Goal: Transaction & Acquisition: Purchase product/service

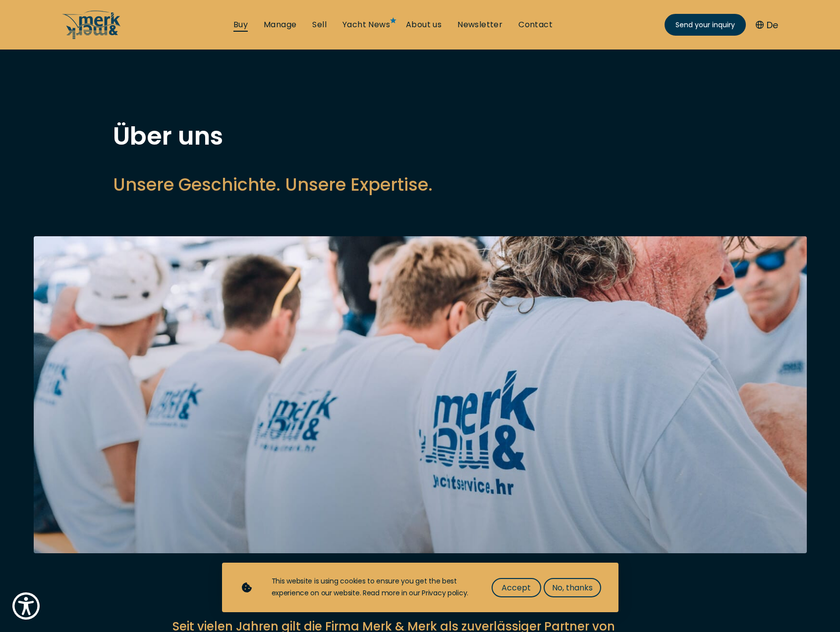
click at [242, 28] on link "Buy" at bounding box center [240, 24] width 14 height 11
click at [239, 23] on link "Buy" at bounding box center [240, 24] width 14 height 11
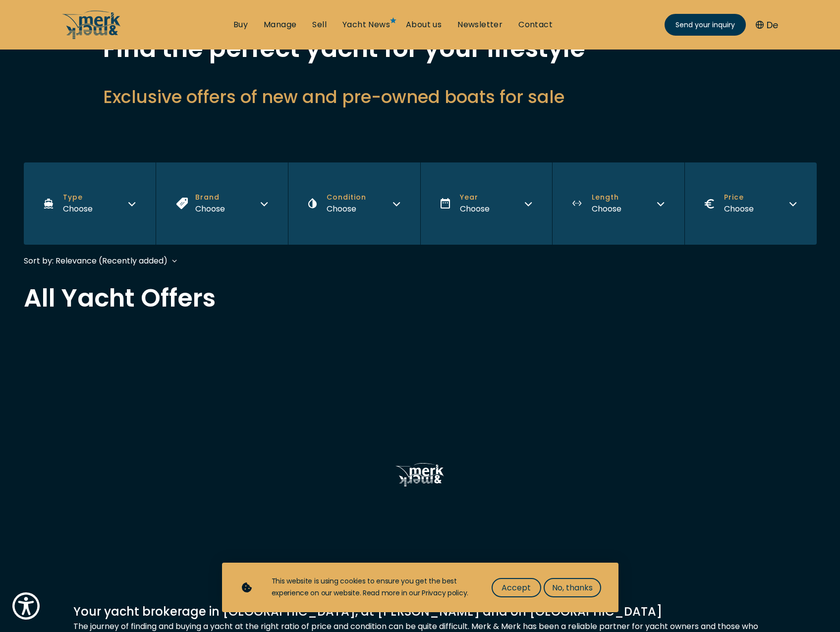
scroll to position [297, 0]
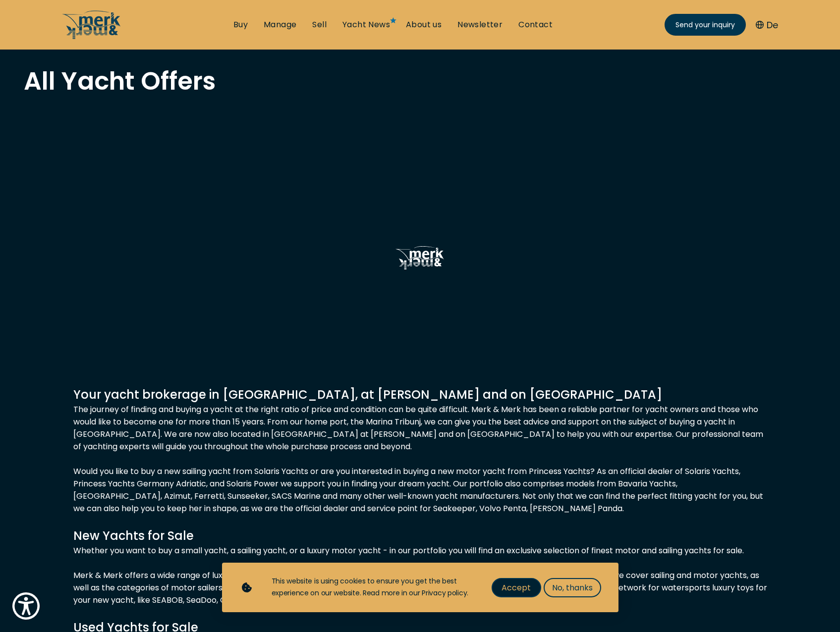
click at [524, 589] on span "Accept" at bounding box center [515, 588] width 29 height 12
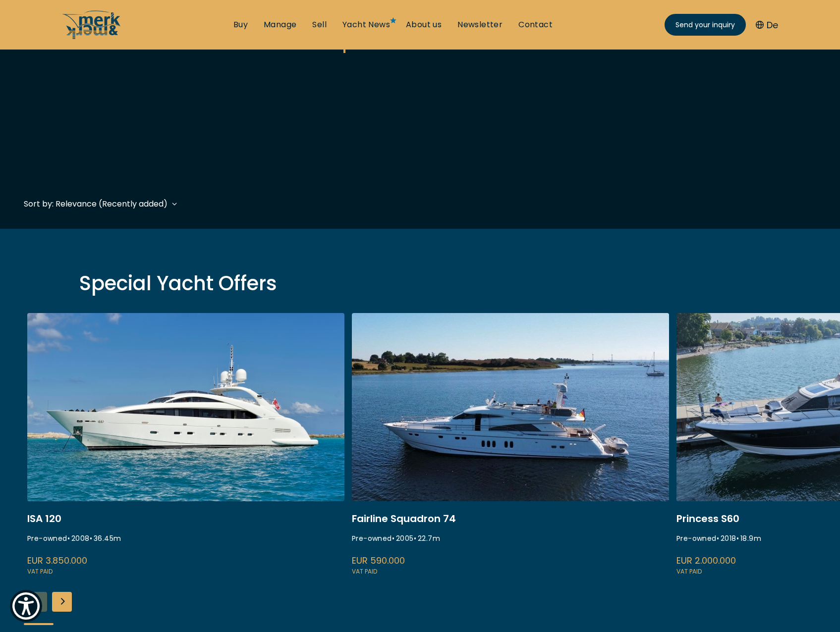
scroll to position [347, 0]
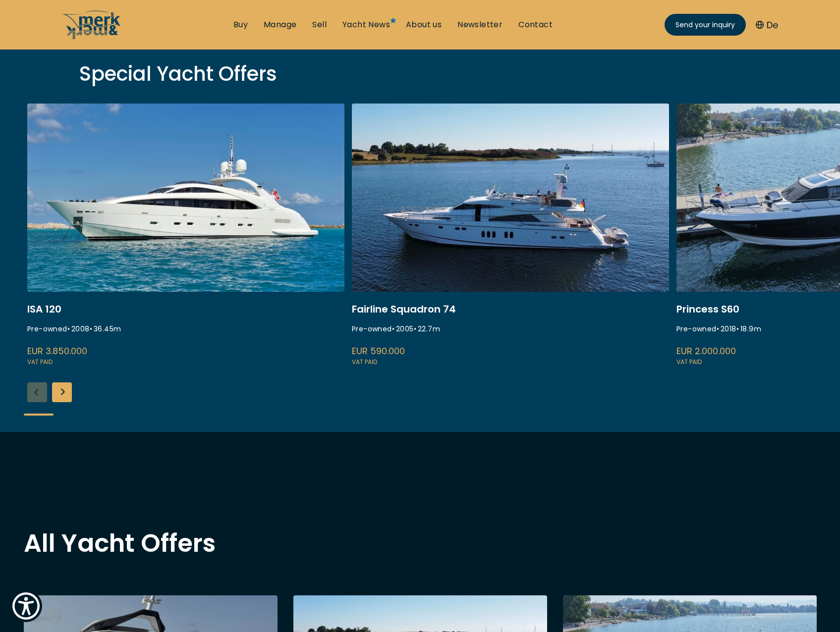
click at [63, 395] on div "Next slide" at bounding box center [62, 392] width 20 height 20
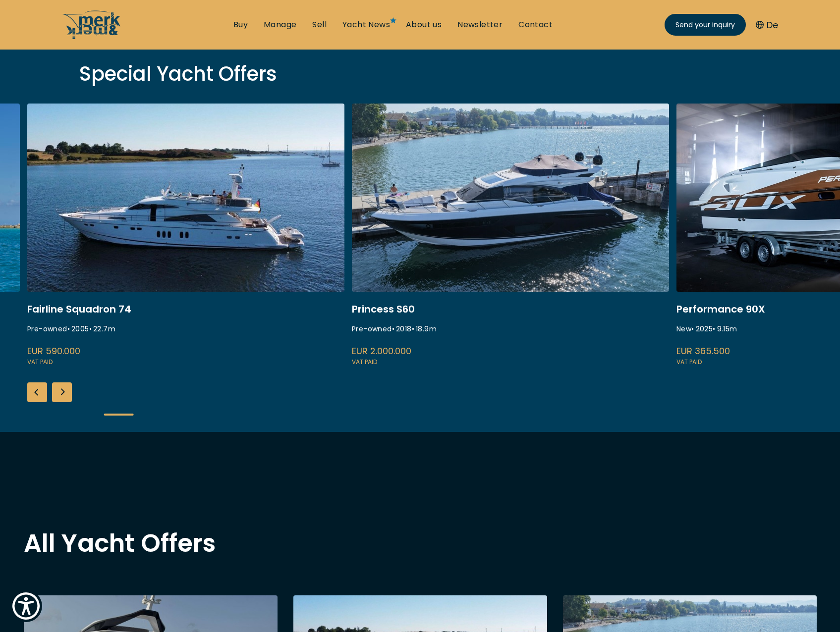
click at [63, 393] on div "Next slide" at bounding box center [62, 392] width 20 height 20
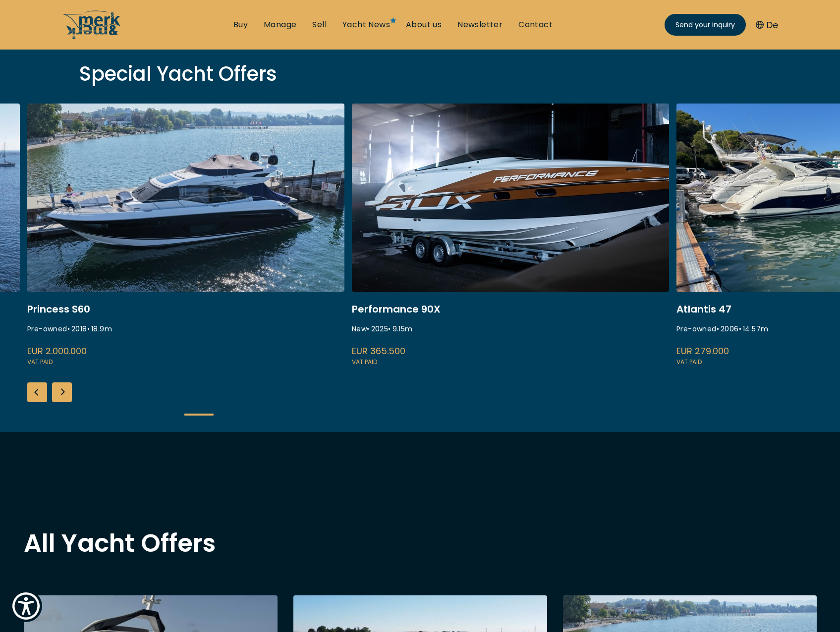
click at [66, 395] on div "Next slide" at bounding box center [62, 392] width 20 height 20
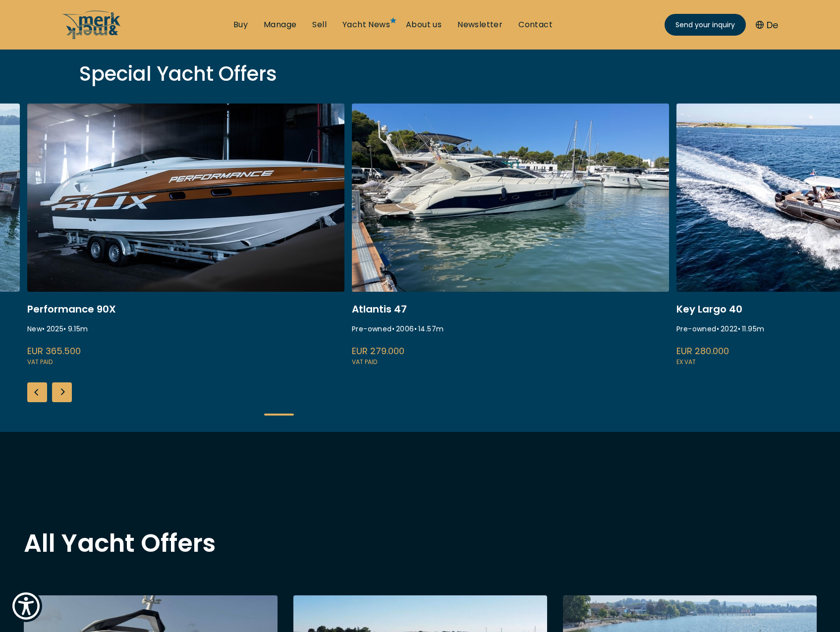
click at [66, 395] on div "Next slide" at bounding box center [62, 392] width 20 height 20
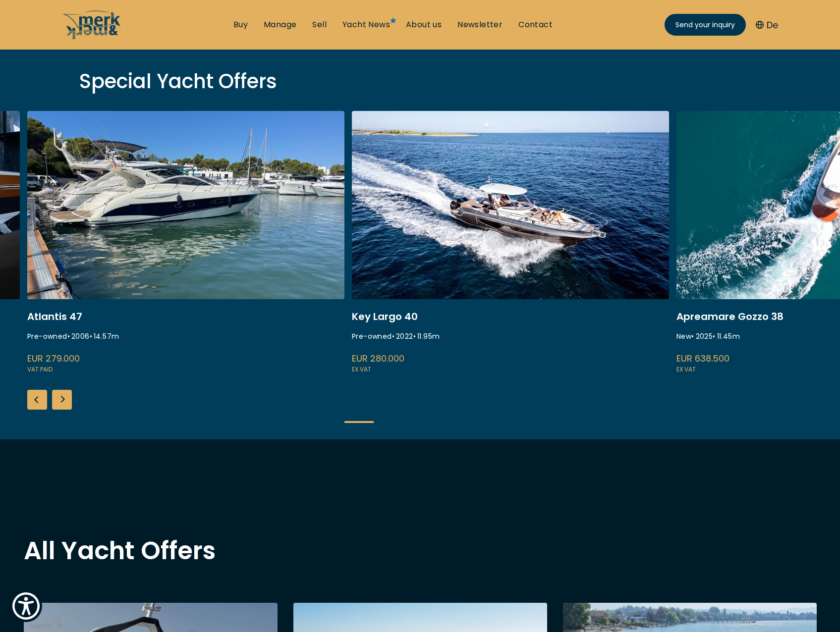
scroll to position [446, 0]
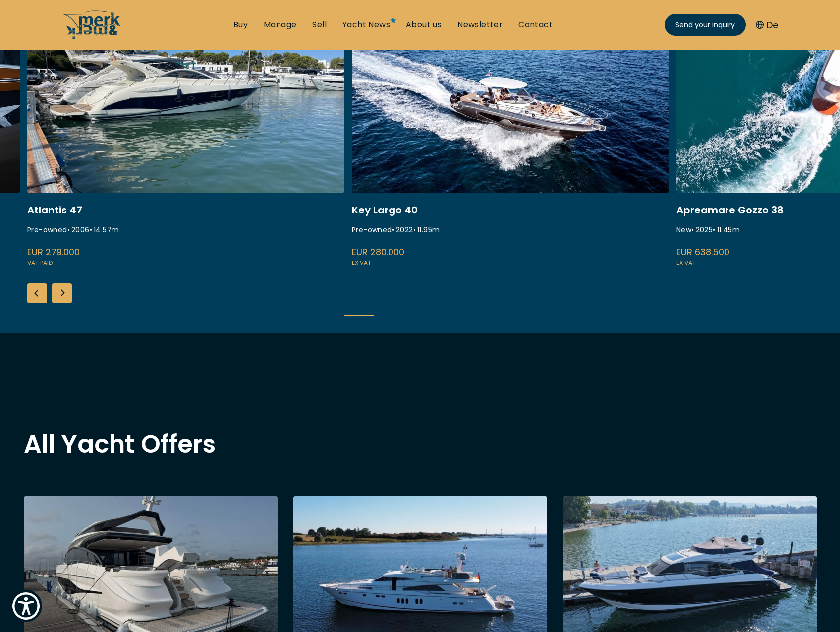
click at [57, 300] on div "Next slide" at bounding box center [62, 293] width 20 height 20
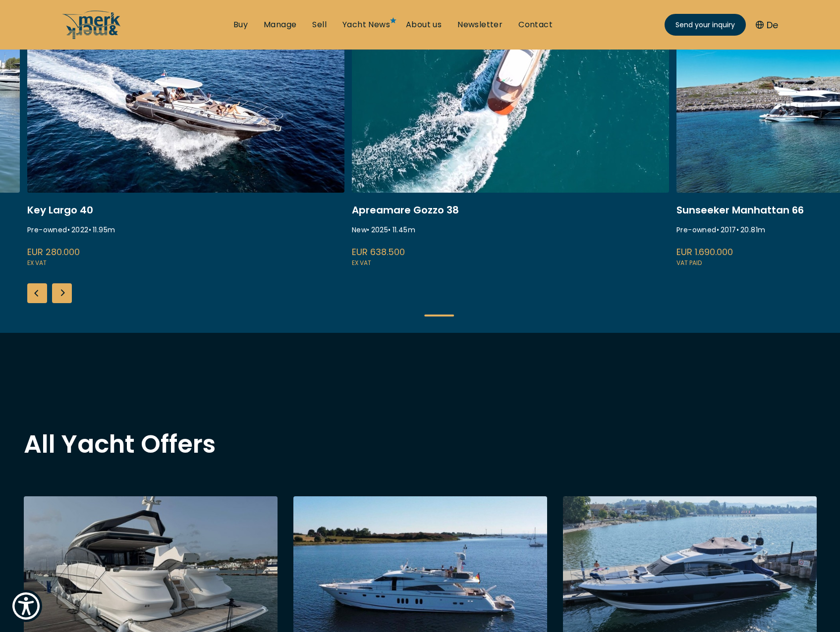
click at [59, 296] on div "Next slide" at bounding box center [62, 293] width 20 height 20
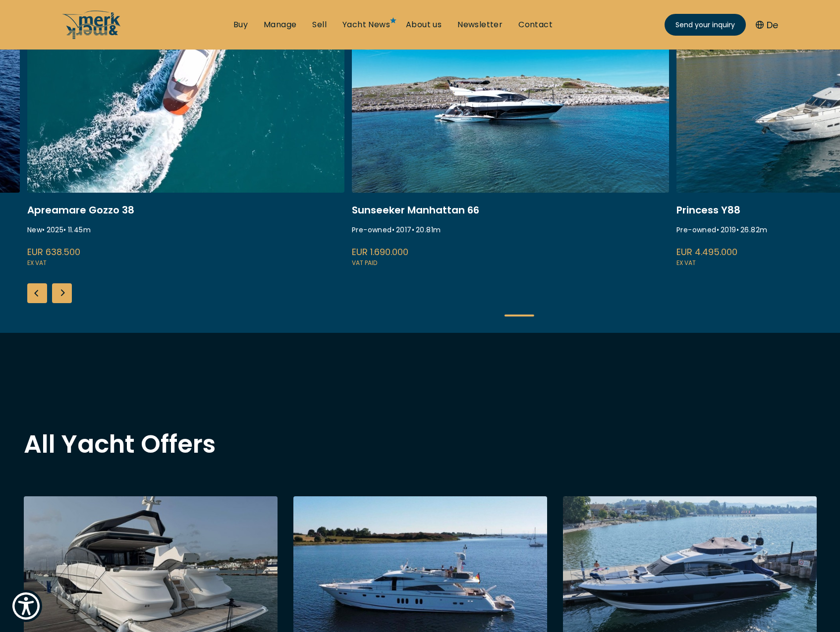
click at [59, 294] on div "Next slide" at bounding box center [62, 293] width 20 height 20
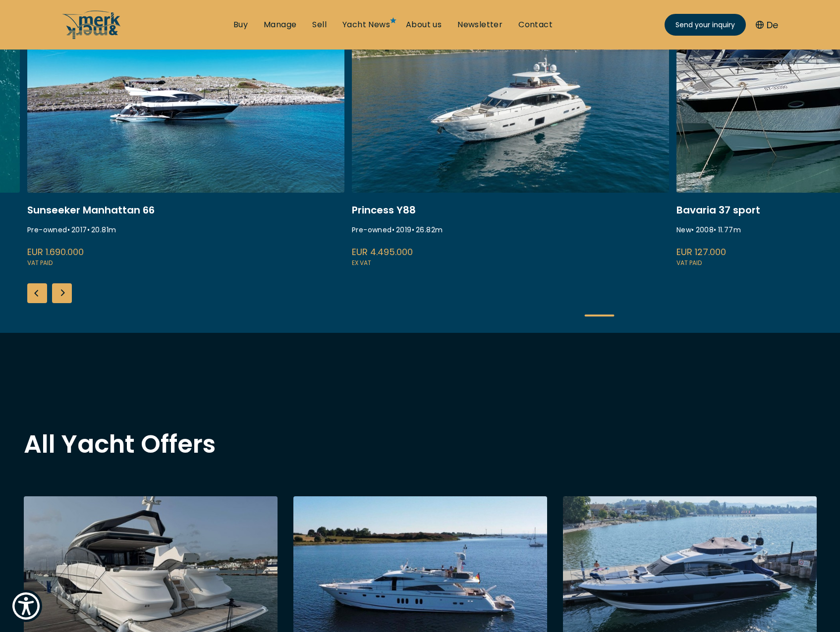
click at [59, 293] on div "Next slide" at bounding box center [62, 293] width 20 height 20
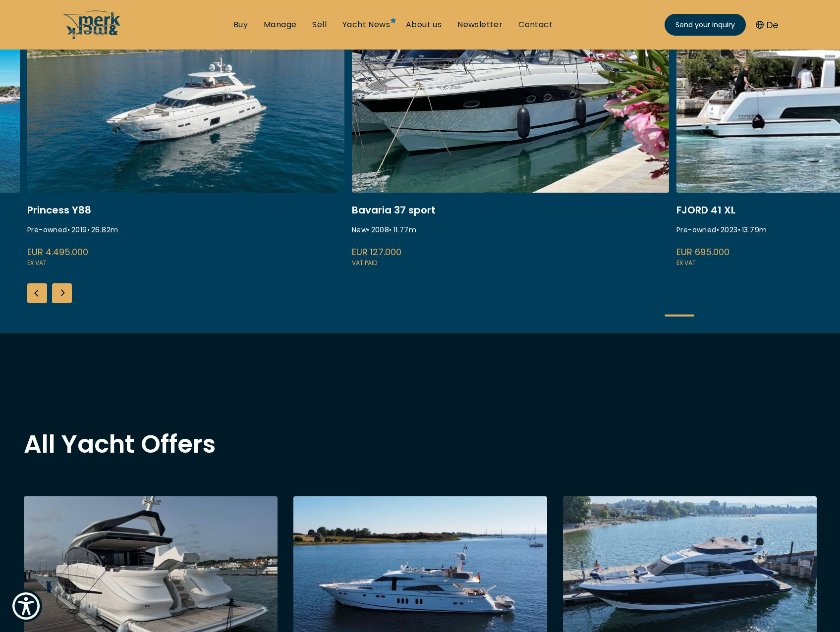
click at [58, 292] on div "Next slide" at bounding box center [62, 293] width 20 height 20
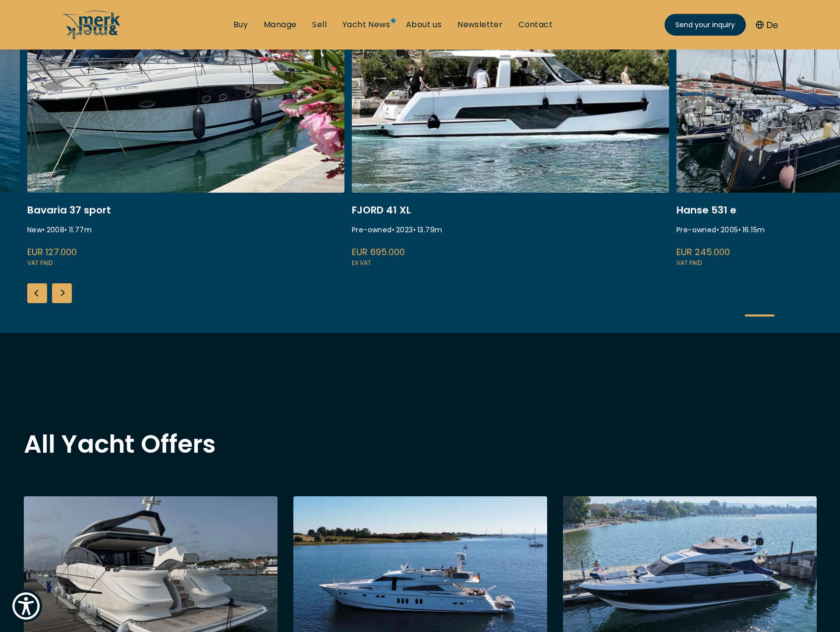
click at [58, 292] on div "Next slide" at bounding box center [62, 293] width 20 height 20
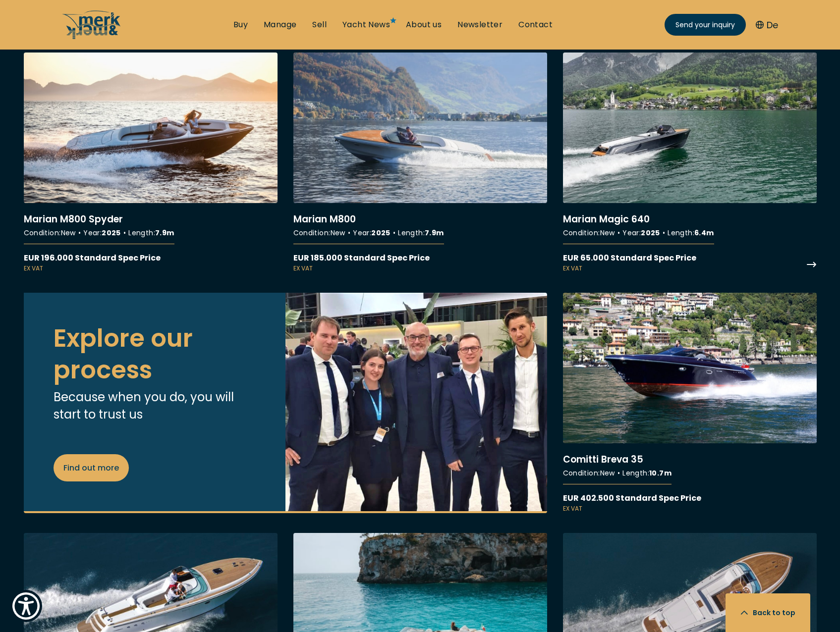
scroll to position [3567, 0]
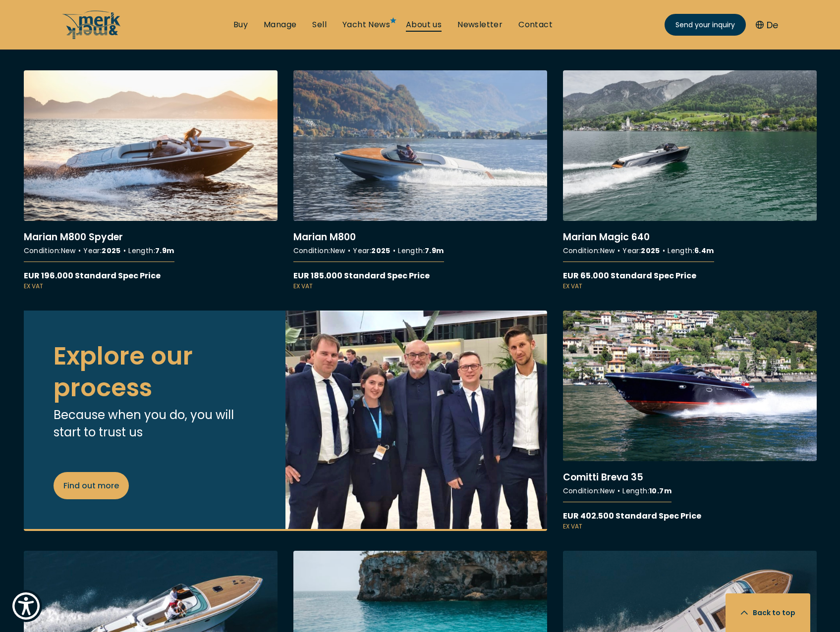
click at [428, 22] on link "About us" at bounding box center [424, 24] width 36 height 11
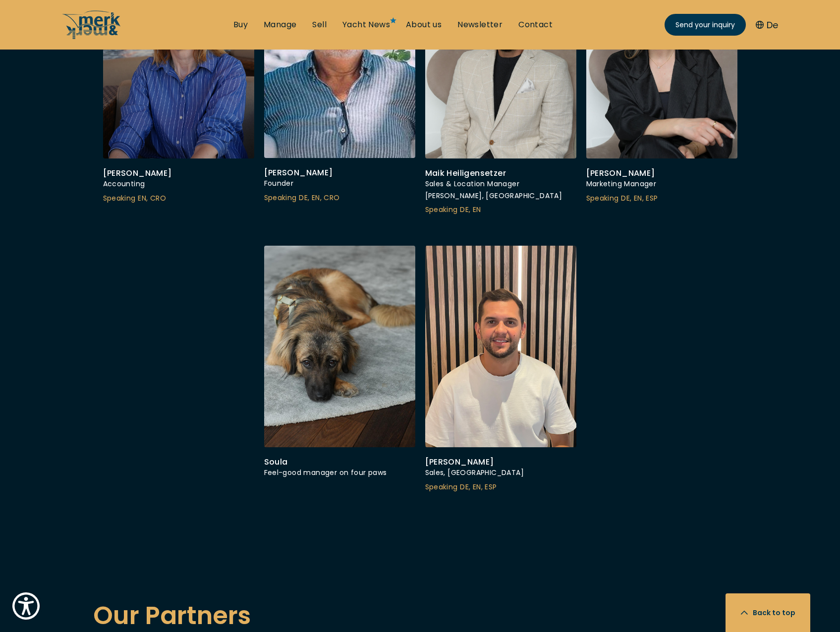
scroll to position [3616, 0]
